Goal: Information Seeking & Learning: Find contact information

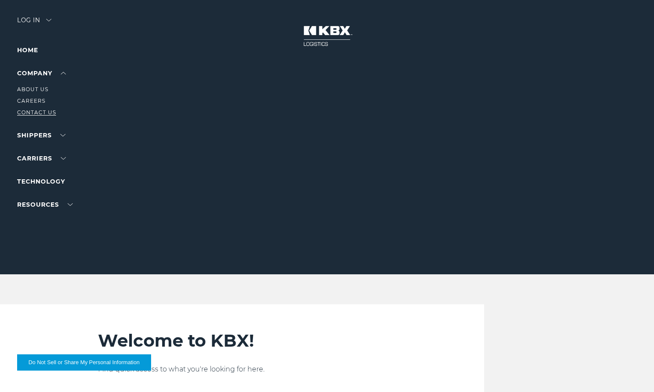
click at [39, 109] on link "Contact Us" at bounding box center [36, 112] width 39 height 6
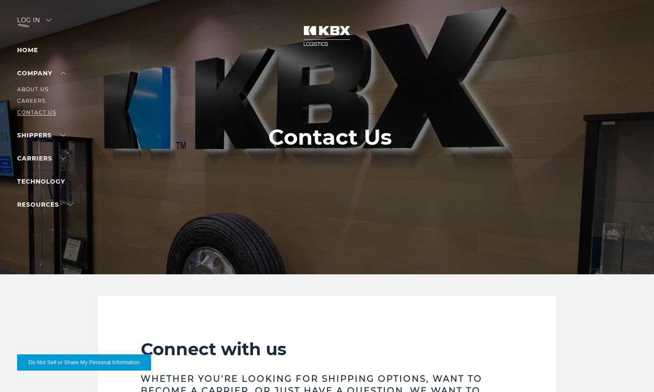
click at [37, 111] on link "Contact Us" at bounding box center [36, 112] width 39 height 6
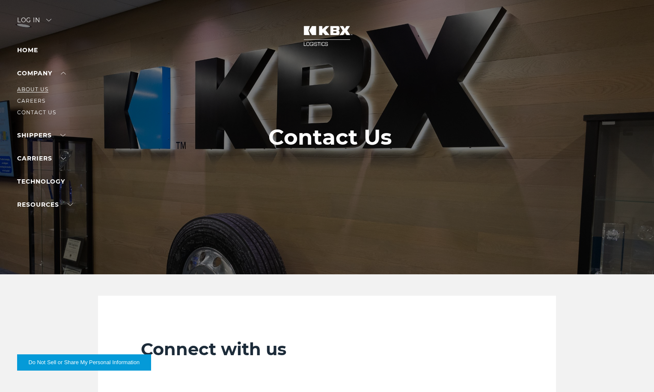
click at [35, 87] on link "About Us" at bounding box center [32, 89] width 31 height 6
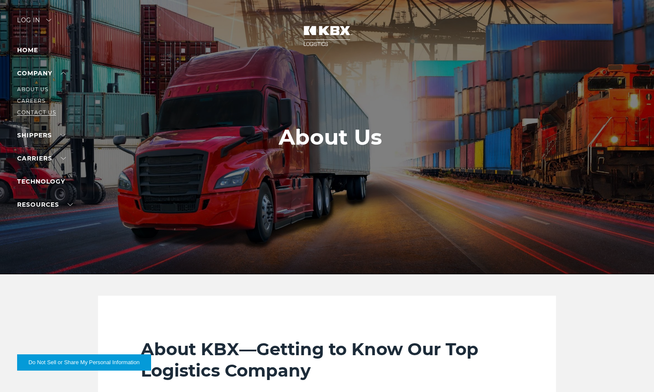
click at [35, 110] on link "Contact Us" at bounding box center [36, 112] width 39 height 6
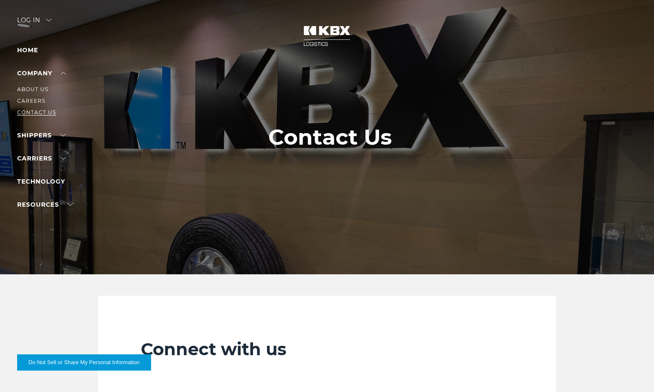
click at [30, 110] on link "Contact Us" at bounding box center [36, 112] width 39 height 6
